Goal: Transaction & Acquisition: Purchase product/service

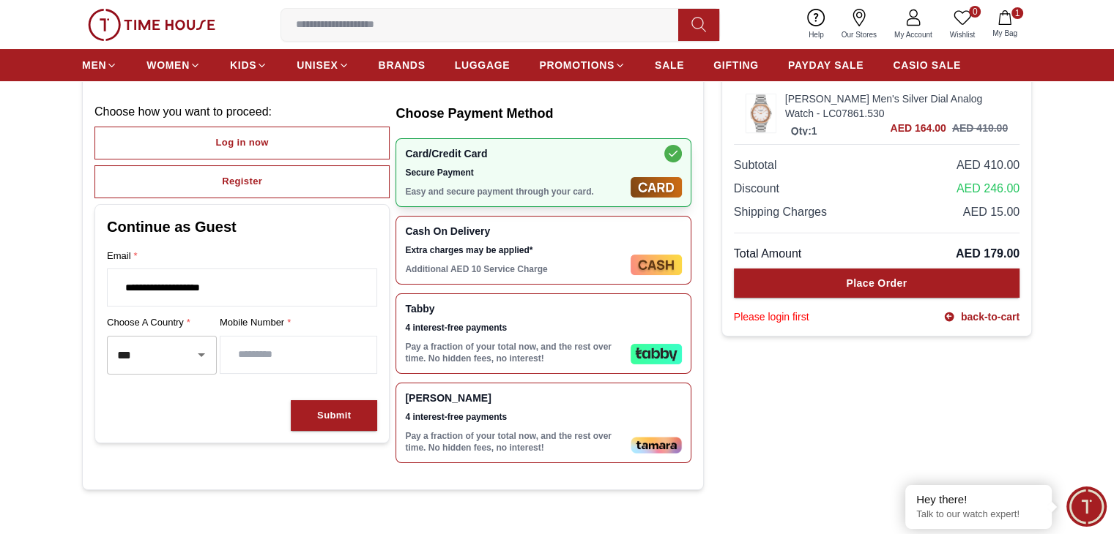
click at [752, 119] on img at bounding box center [760, 112] width 29 height 37
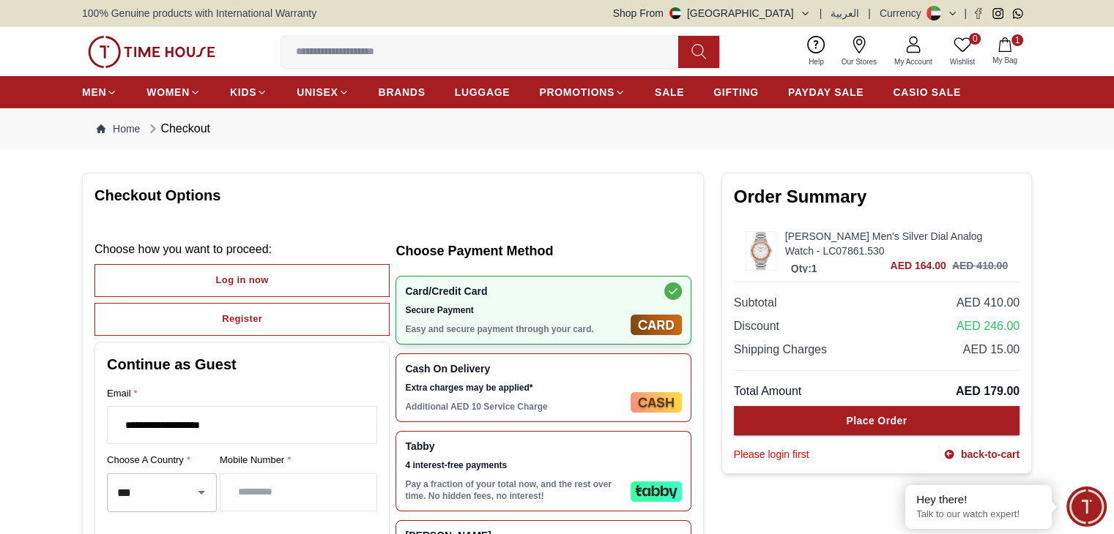
click at [761, 250] on img at bounding box center [760, 250] width 29 height 37
click at [888, 273] on div "[PERSON_NAME] Men's Silver Dial Analog Watch - LC07861.530 Qty: 1 AED 164.00 AE…" at bounding box center [877, 251] width 286 height 62
click at [920, 273] on div "[PERSON_NAME] Men's Silver Dial Analog Watch - LC07861.530 Qty: 1 AED 164.00 AE…" at bounding box center [877, 251] width 286 height 62
click at [898, 270] on span "AED 164.00" at bounding box center [918, 265] width 56 height 15
click at [892, 264] on span "AED 164.00" at bounding box center [918, 265] width 56 height 15
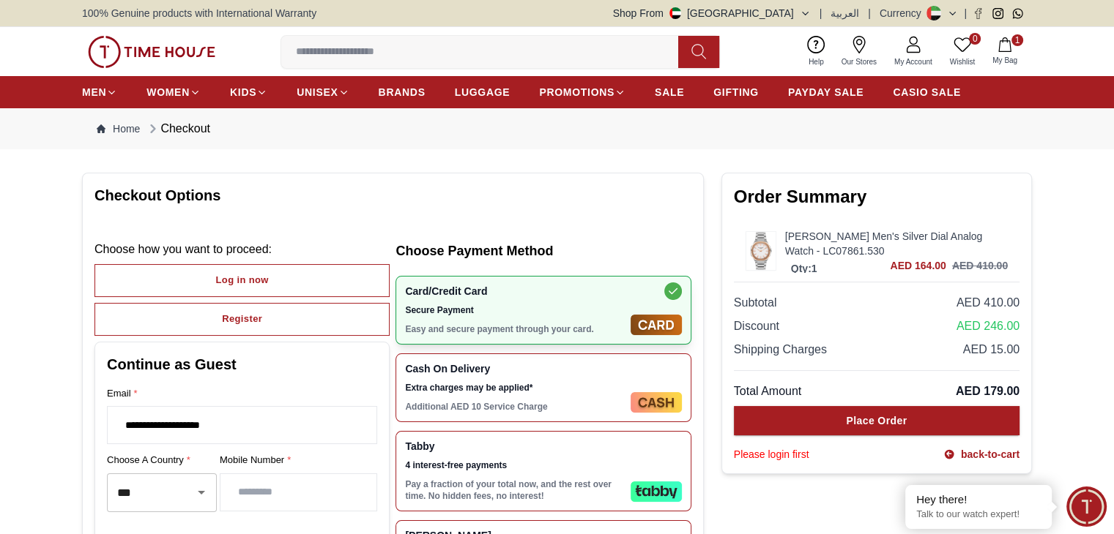
click at [892, 264] on span "AED 164.00" at bounding box center [918, 265] width 56 height 15
click at [866, 299] on div "Subtotal AED 410.00" at bounding box center [877, 303] width 286 height 18
click at [814, 246] on link "[PERSON_NAME] Men's Silver Dial Analog Watch - LC07861.530" at bounding box center [896, 243] width 223 height 29
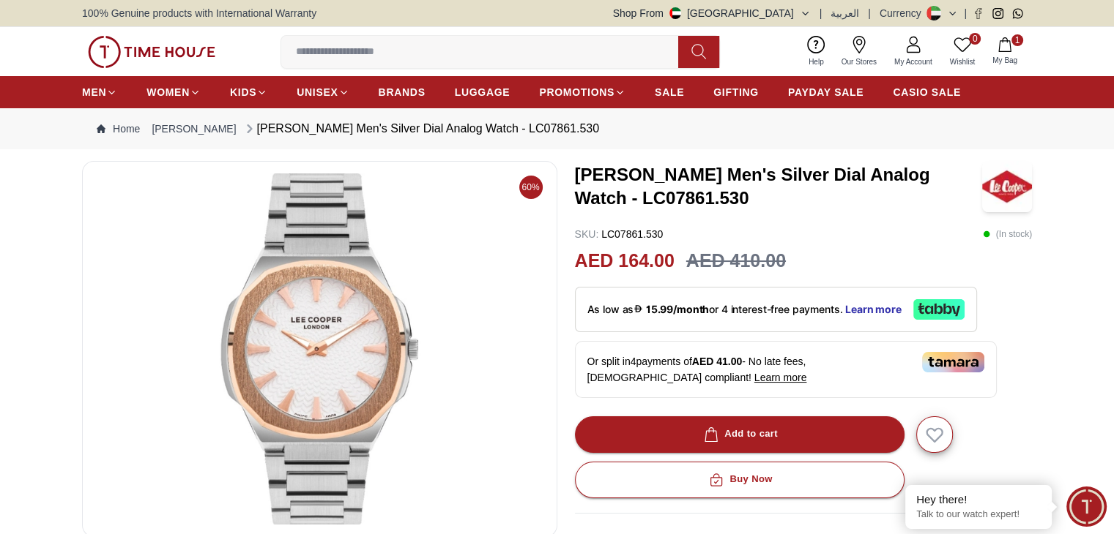
click at [851, 130] on nav "Home [PERSON_NAME] [PERSON_NAME] Men's Silver Dial Analog Watch - LC07861.530" at bounding box center [557, 128] width 950 height 41
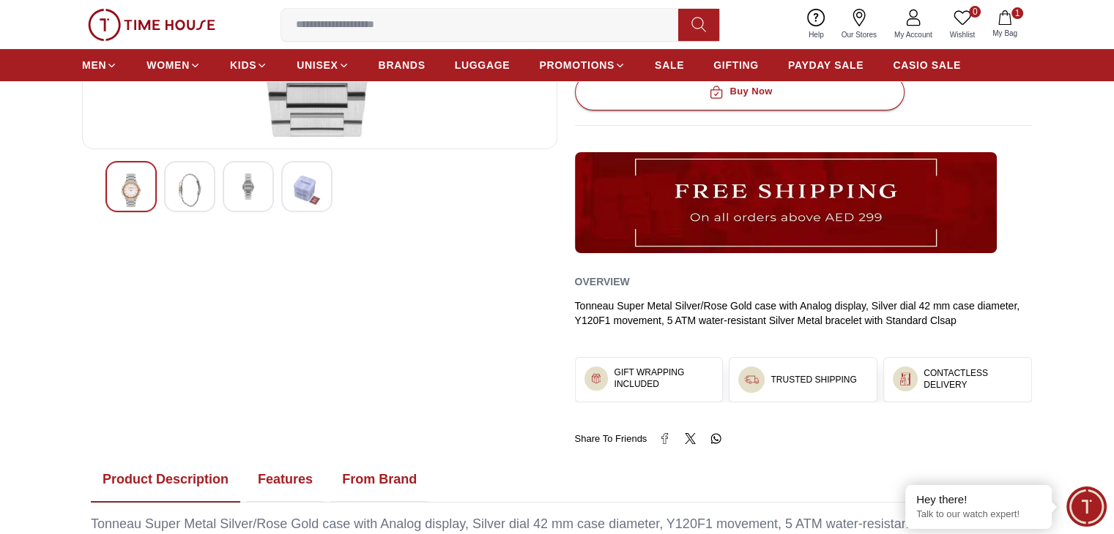
scroll to position [389, 0]
click at [1010, 20] on icon "button" at bounding box center [1004, 17] width 15 height 15
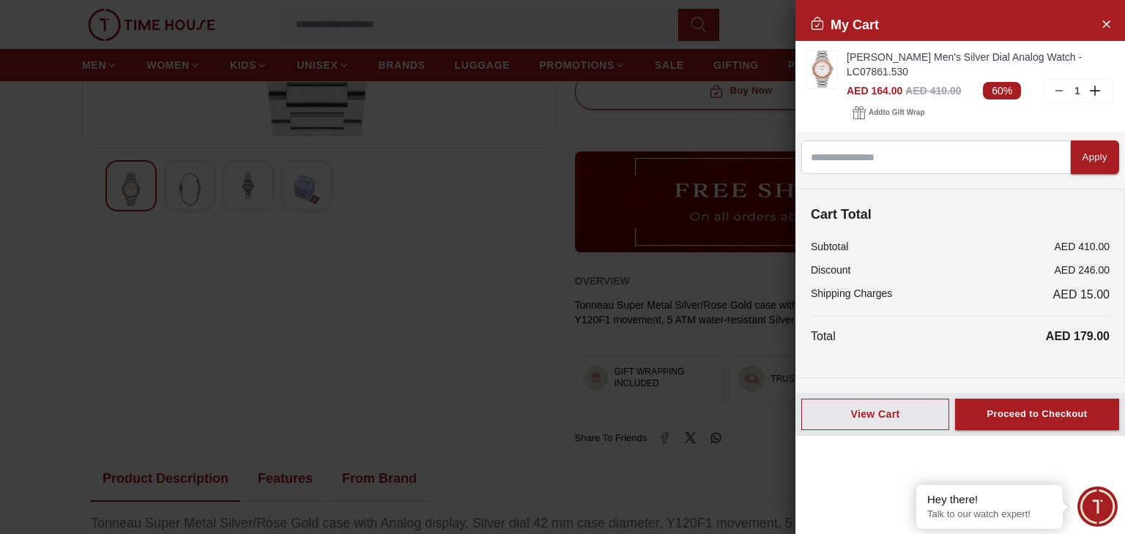
click at [489, 220] on div at bounding box center [562, 267] width 1125 height 534
click at [1103, 21] on icon "Close Account" at bounding box center [1106, 24] width 12 height 18
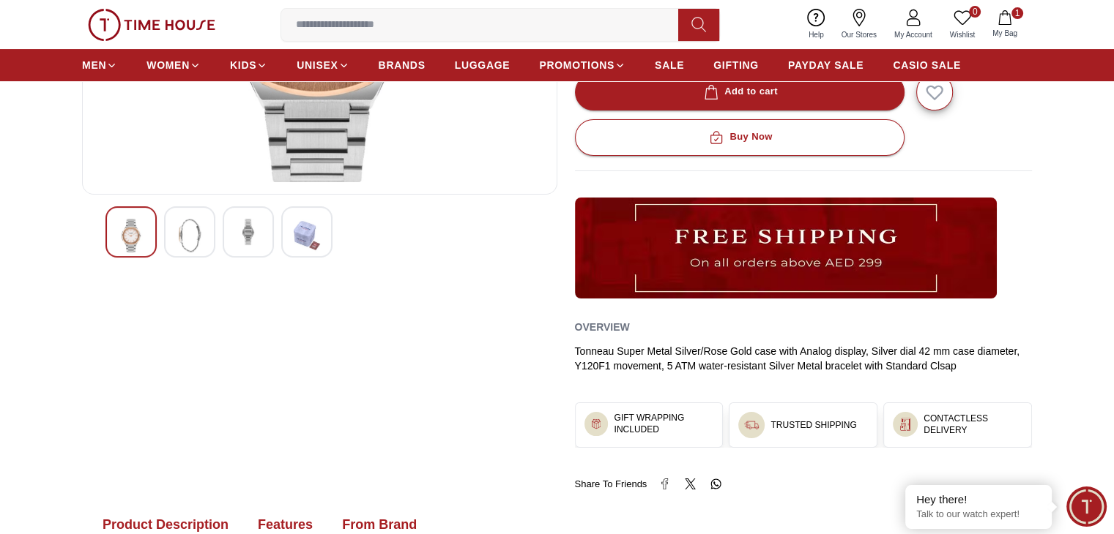
scroll to position [351, 0]
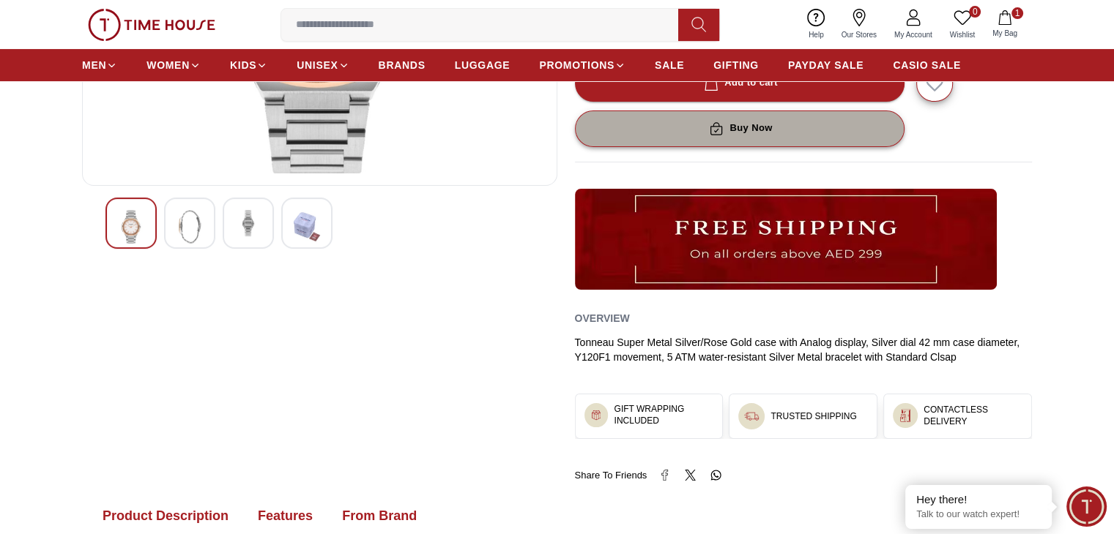
click at [690, 128] on button "Buy Now" at bounding box center [739, 129] width 329 height 37
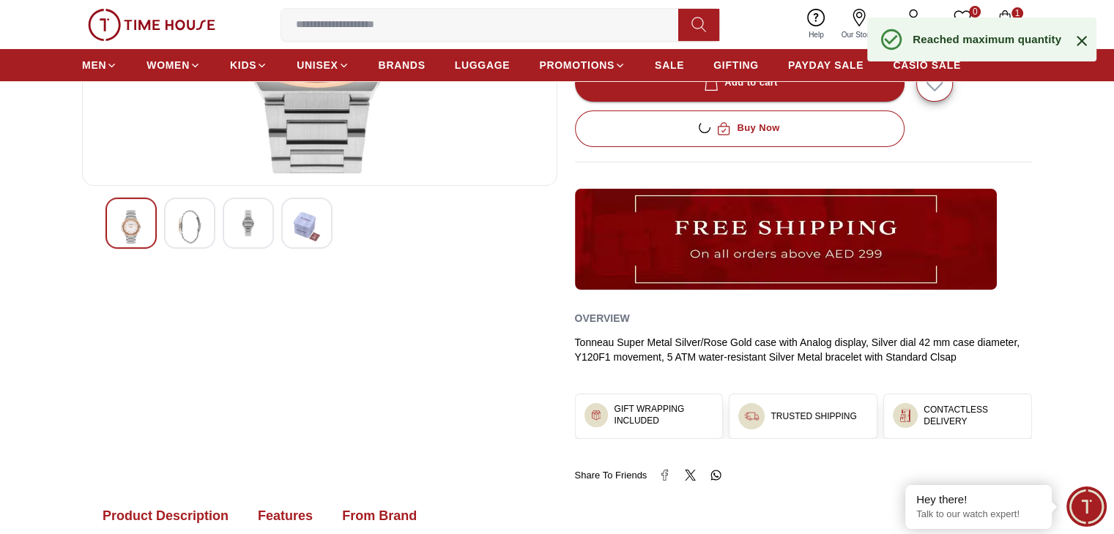
click at [1081, 45] on icon at bounding box center [1082, 41] width 18 height 18
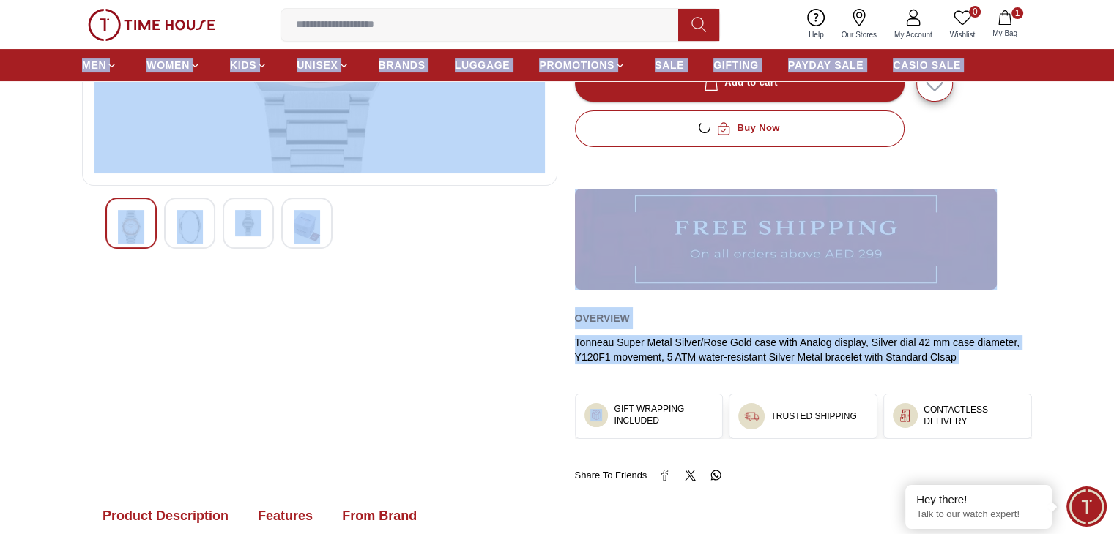
drag, startPoint x: 1081, startPoint y: 45, endPoint x: 1007, endPoint y: 92, distance: 86.9
click at [1018, 147] on div "Overview Tonneau Super Metal Silver/Rose Gold case with Analog display, Silver …" at bounding box center [804, 220] width 458 height 311
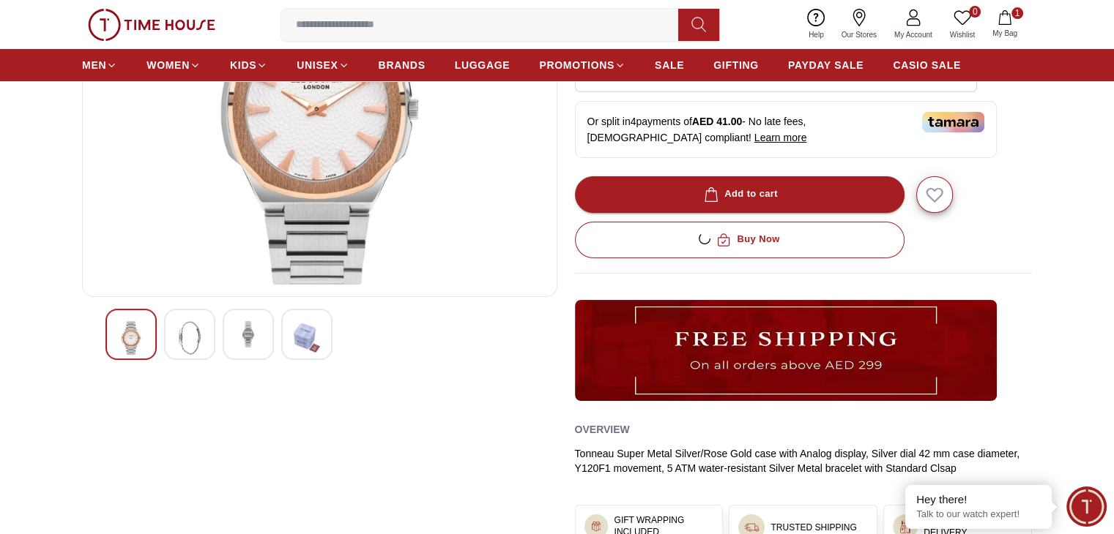
scroll to position [239, 0]
